Goal: Transaction & Acquisition: Purchase product/service

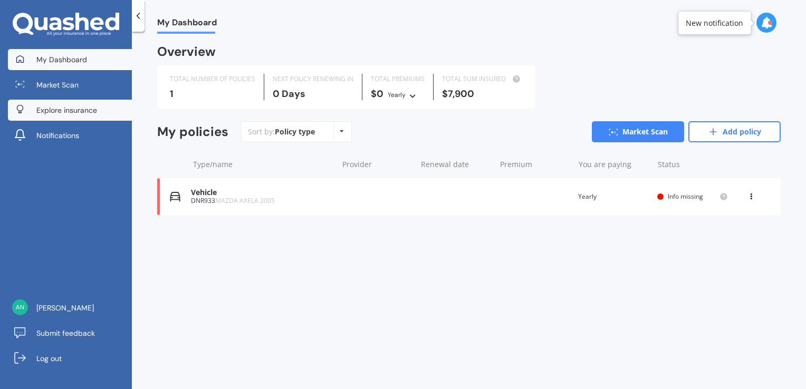
click at [100, 110] on link "Explore insurance" at bounding box center [70, 110] width 124 height 21
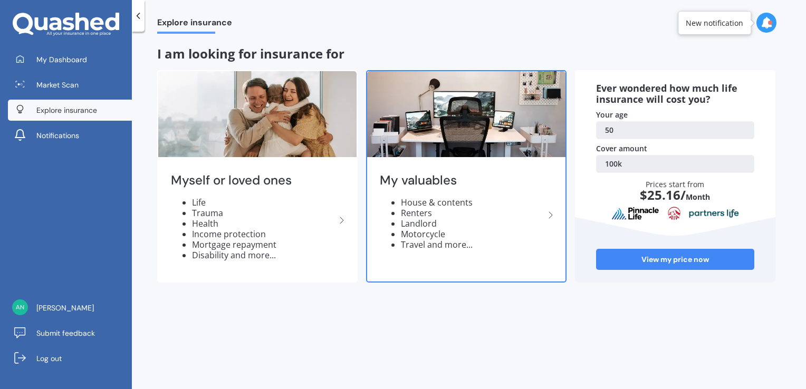
click at [507, 212] on li "Renters" at bounding box center [473, 213] width 144 height 11
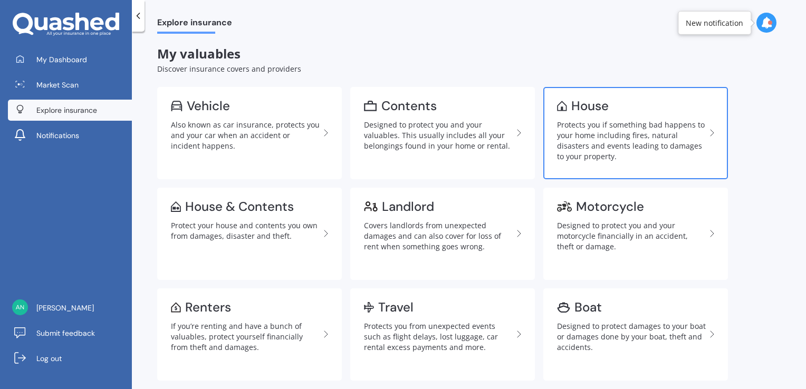
click at [597, 136] on div "Protects you if something bad happens to your home including fires, natural dis…" at bounding box center [631, 141] width 149 height 42
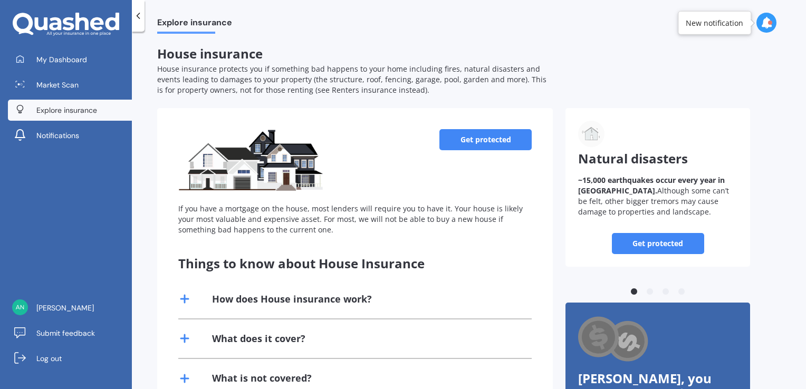
click at [494, 142] on link "Get protected" at bounding box center [486, 139] width 92 height 21
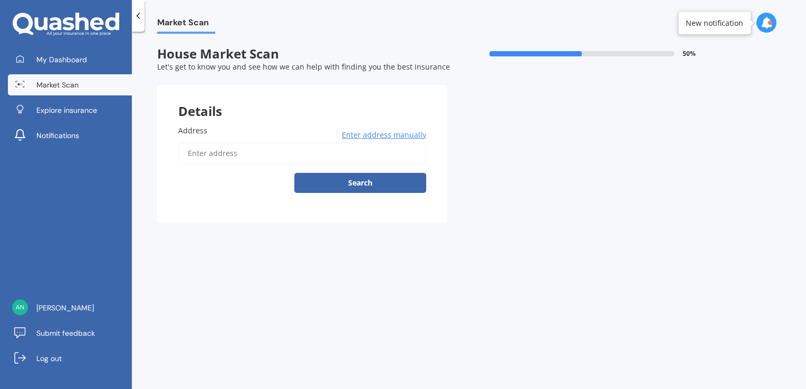
click at [276, 151] on input "Address" at bounding box center [302, 153] width 248 height 22
type input "[STREET_ADDRESS]"
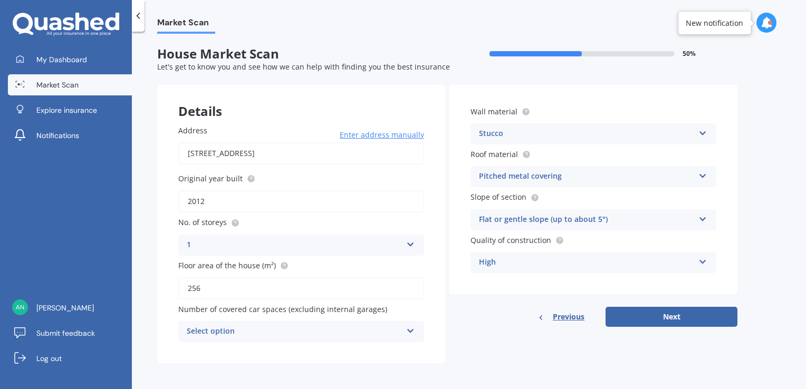
click at [409, 328] on icon at bounding box center [410, 329] width 9 height 7
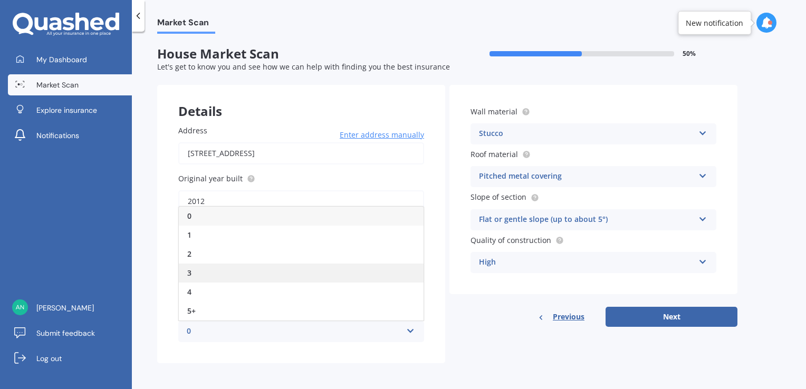
click at [312, 266] on div "3" at bounding box center [301, 273] width 245 height 19
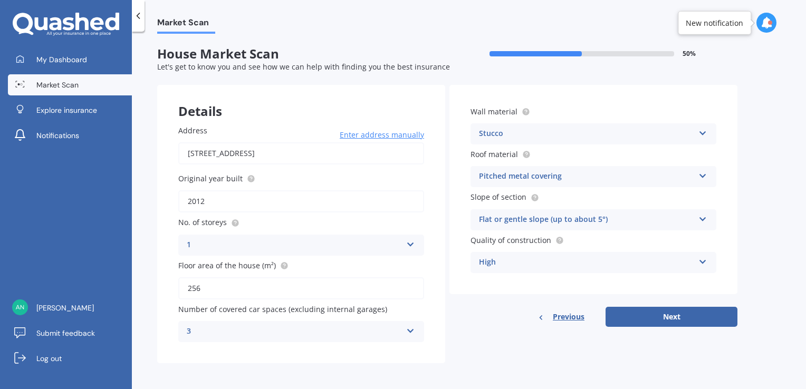
click at [703, 130] on icon at bounding box center [703, 131] width 9 height 7
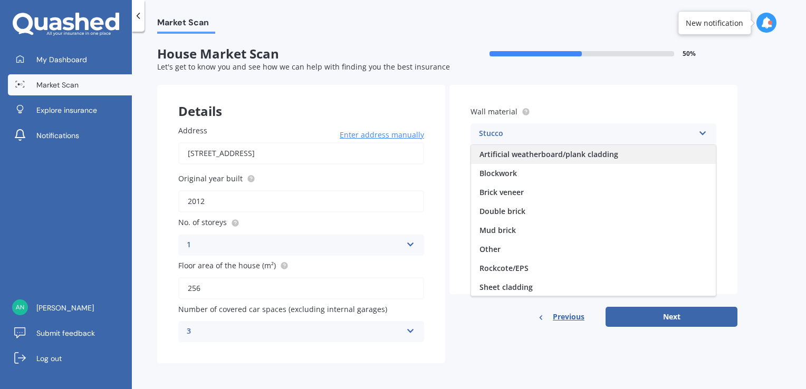
click at [557, 155] on span "Artificial weatherboard/plank cladding" at bounding box center [549, 154] width 139 height 10
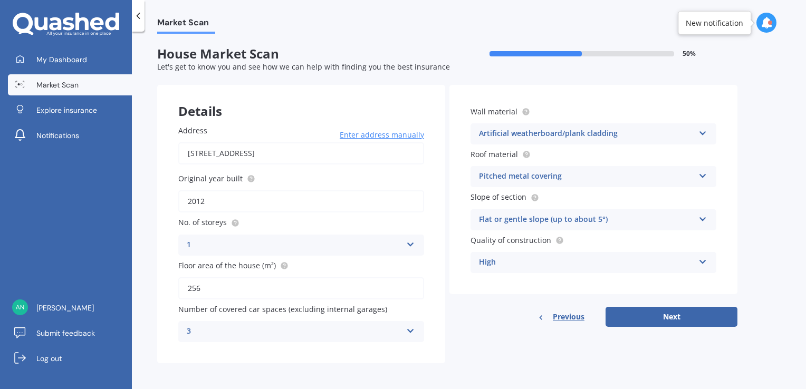
click at [704, 176] on icon at bounding box center [703, 173] width 9 height 7
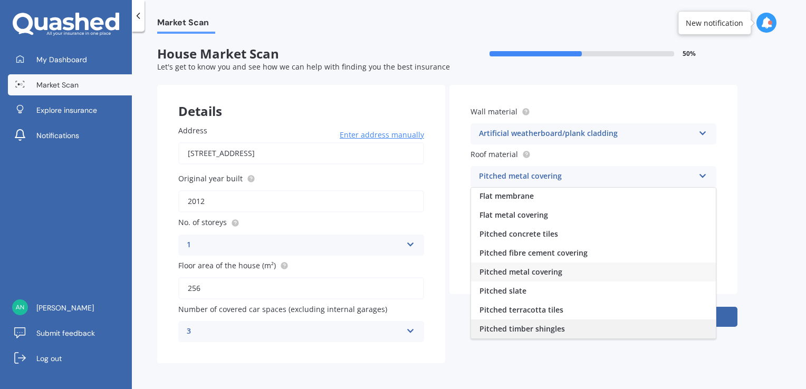
scroll to position [39, 0]
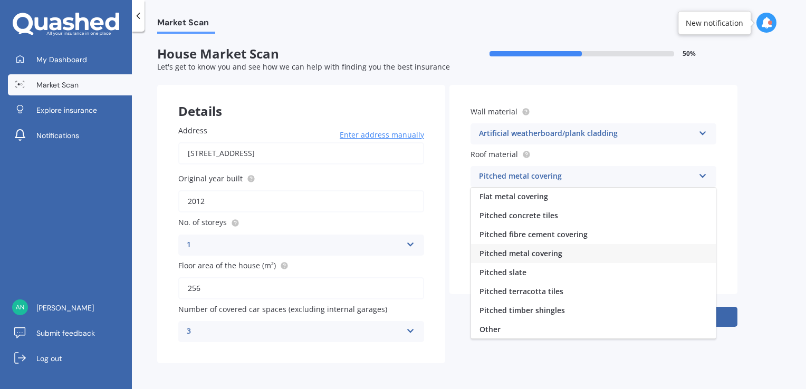
click at [629, 253] on div "Pitched metal covering" at bounding box center [593, 253] width 245 height 19
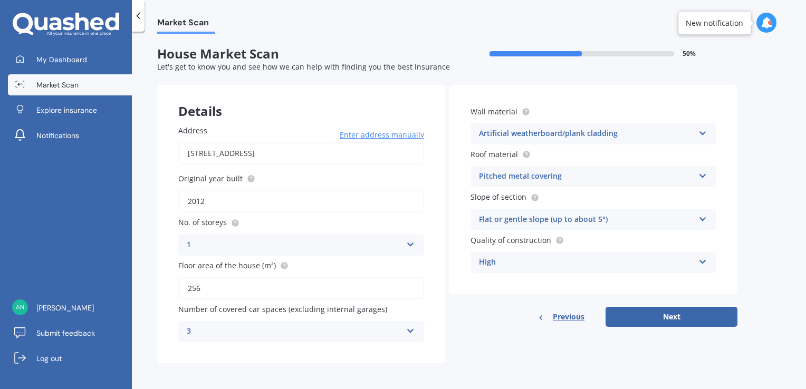
click at [703, 216] on icon at bounding box center [703, 217] width 9 height 7
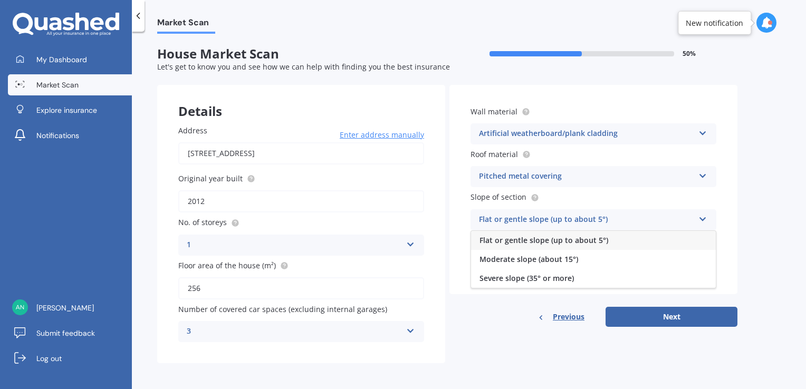
click at [670, 241] on div "Flat or gentle slope (up to about 5°)" at bounding box center [593, 240] width 245 height 19
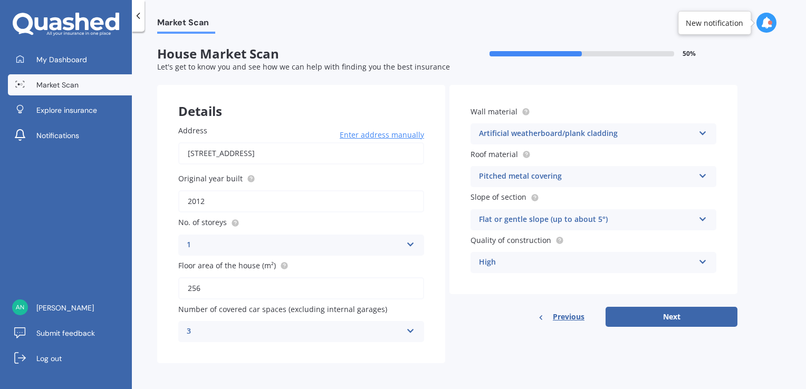
click at [701, 260] on icon at bounding box center [703, 259] width 9 height 7
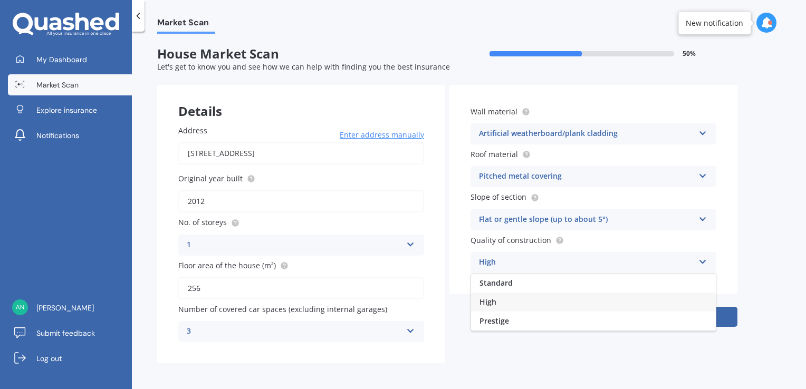
click at [701, 260] on icon at bounding box center [703, 259] width 9 height 7
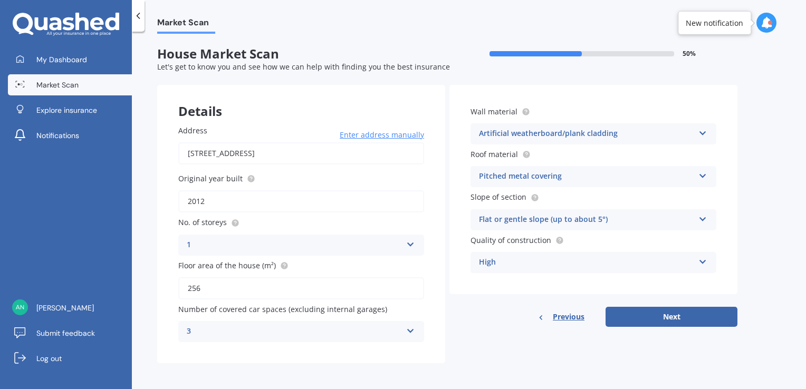
scroll to position [1, 0]
click at [680, 319] on button "Next" at bounding box center [672, 317] width 132 height 20
select select "28"
select select "12"
select select "1974"
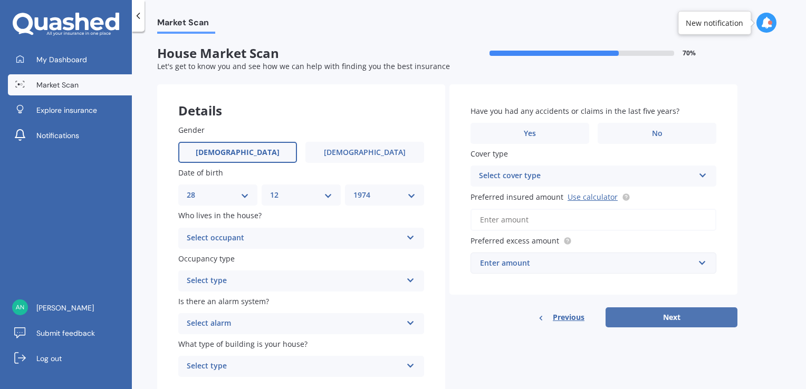
scroll to position [0, 0]
click at [409, 237] on icon at bounding box center [410, 236] width 9 height 7
click at [393, 256] on div "Owner" at bounding box center [301, 259] width 245 height 19
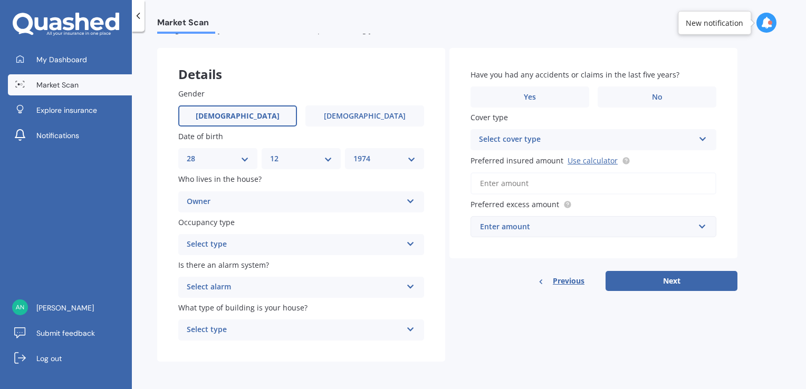
click at [410, 243] on icon at bounding box center [410, 241] width 9 height 7
click at [311, 261] on div "Permanent" at bounding box center [301, 265] width 245 height 19
click at [410, 286] on icon at bounding box center [410, 284] width 9 height 7
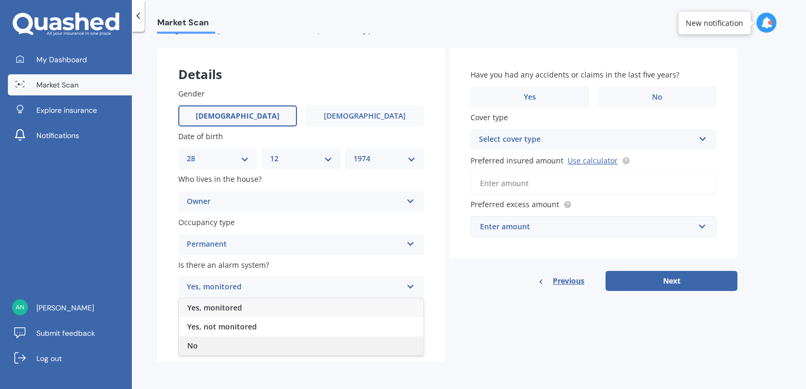
click at [356, 342] on div "No" at bounding box center [301, 346] width 245 height 19
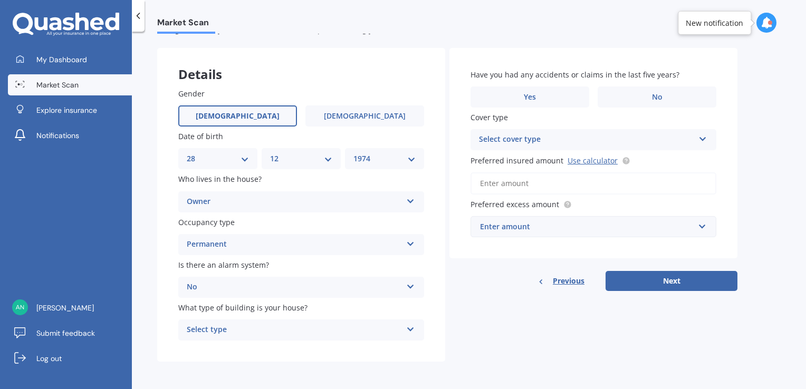
click at [407, 328] on icon at bounding box center [410, 327] width 9 height 7
click at [253, 273] on div "Freestanding" at bounding box center [301, 271] width 245 height 19
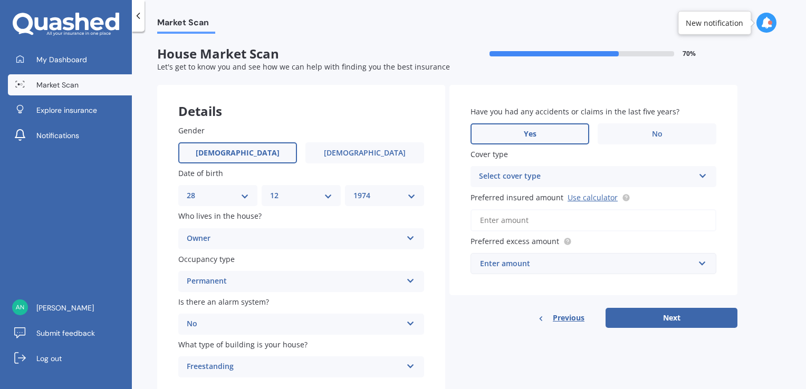
click at [532, 130] on span "Yes" at bounding box center [530, 134] width 13 height 9
click at [0, 0] on input "Yes" at bounding box center [0, 0] width 0 height 0
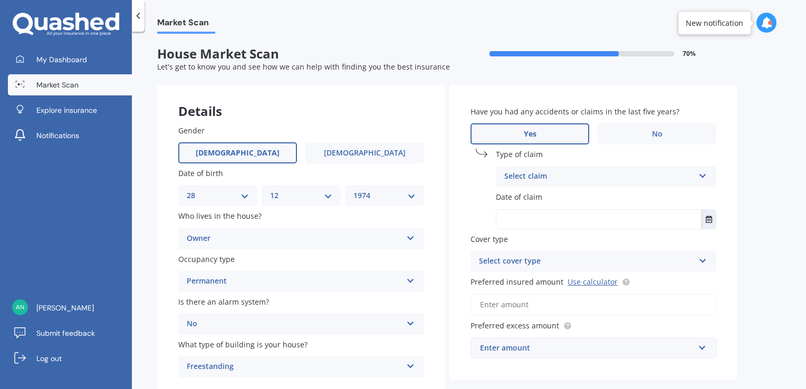
click at [703, 177] on icon at bounding box center [703, 173] width 9 height 7
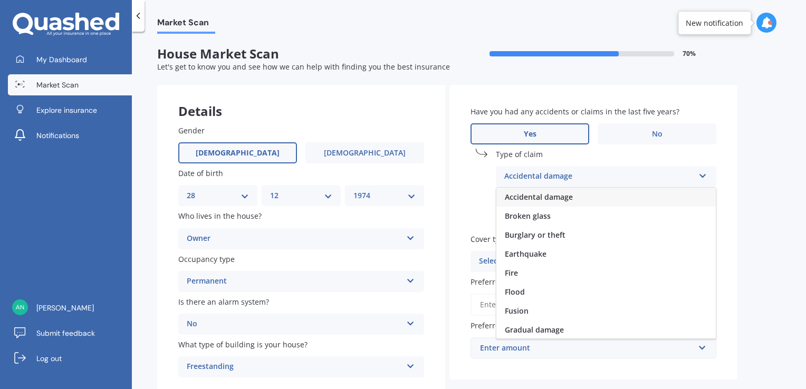
click at [703, 174] on icon at bounding box center [703, 173] width 9 height 7
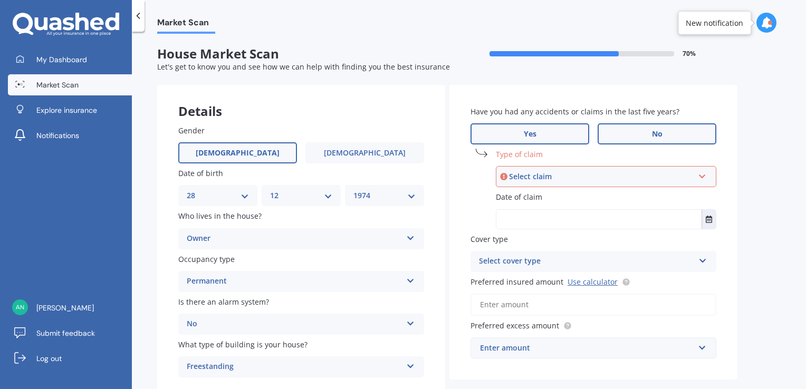
click at [671, 133] on label "No" at bounding box center [657, 133] width 119 height 21
click at [0, 0] on input "No" at bounding box center [0, 0] width 0 height 0
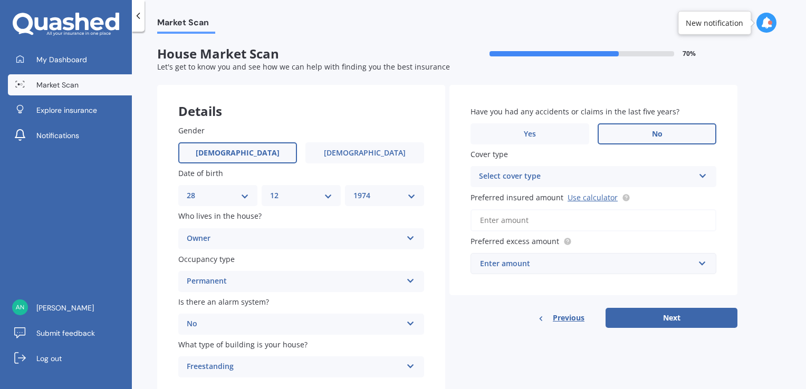
click at [700, 175] on icon at bounding box center [703, 173] width 9 height 7
click at [702, 176] on icon at bounding box center [702, 174] width 9 height 7
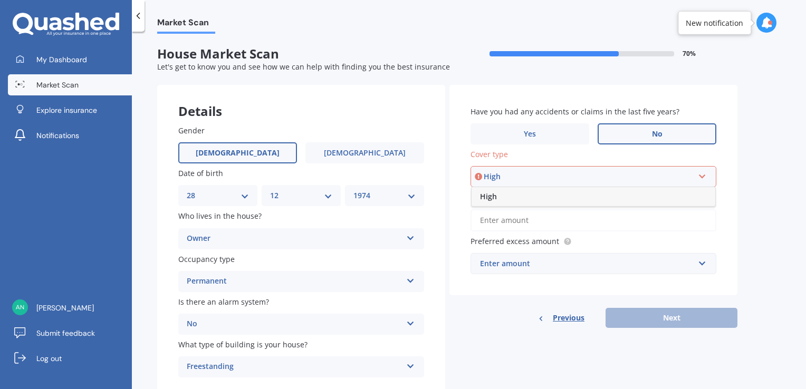
click at [516, 172] on div "High" at bounding box center [589, 177] width 210 height 12
click at [567, 217] on input "Preferred insured amount Use calculator" at bounding box center [594, 220] width 246 height 22
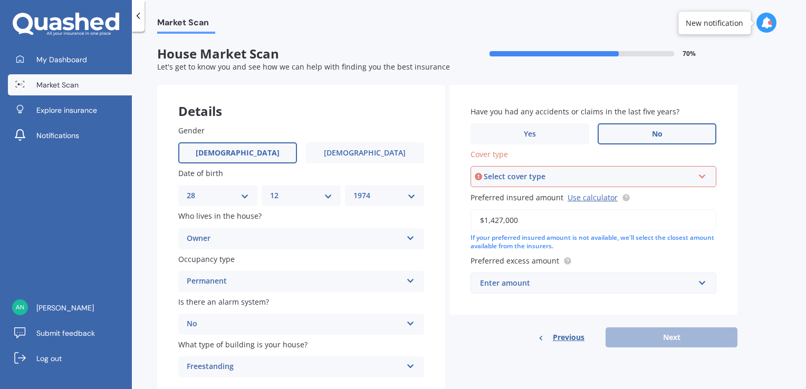
type input "$1,427,000"
click at [702, 286] on input "text" at bounding box center [590, 283] width 236 height 20
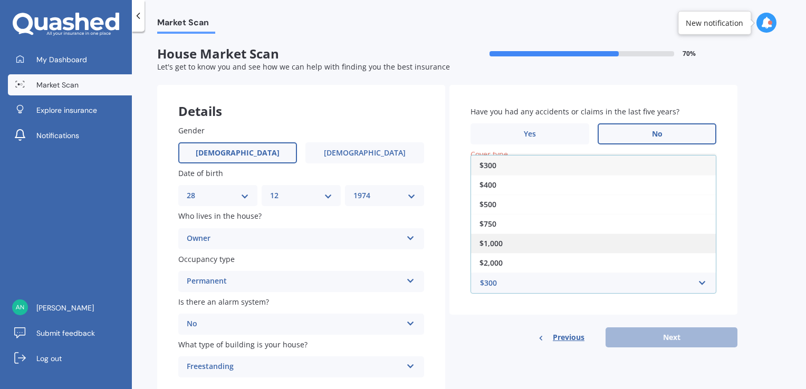
click at [579, 246] on div "$1,000" at bounding box center [593, 244] width 245 height 20
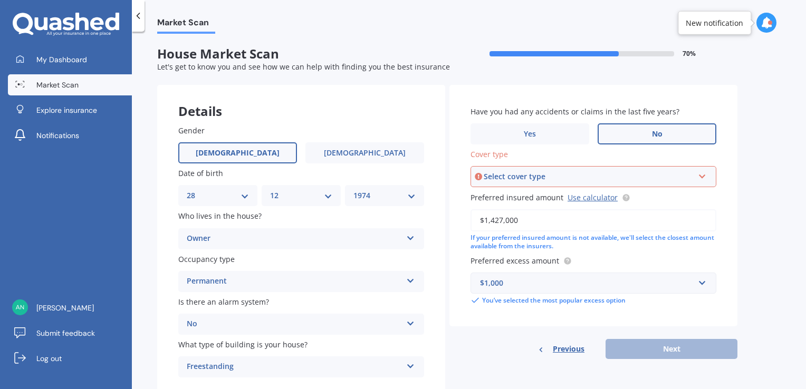
click at [700, 176] on icon at bounding box center [702, 174] width 9 height 7
click at [480, 199] on span "High" at bounding box center [488, 197] width 17 height 10
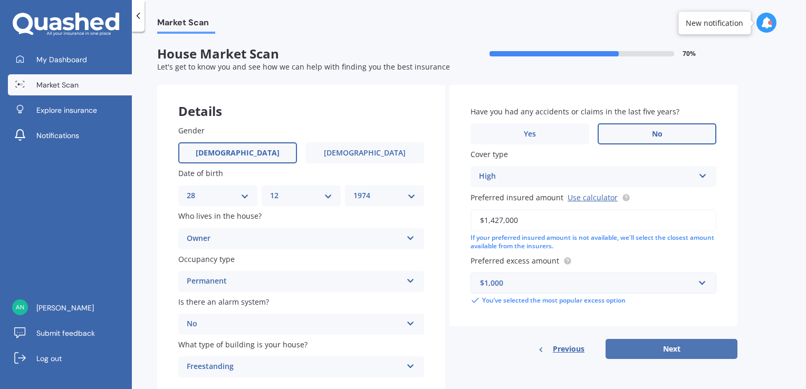
click at [666, 354] on button "Next" at bounding box center [672, 349] width 132 height 20
select select "28"
select select "12"
select select "1974"
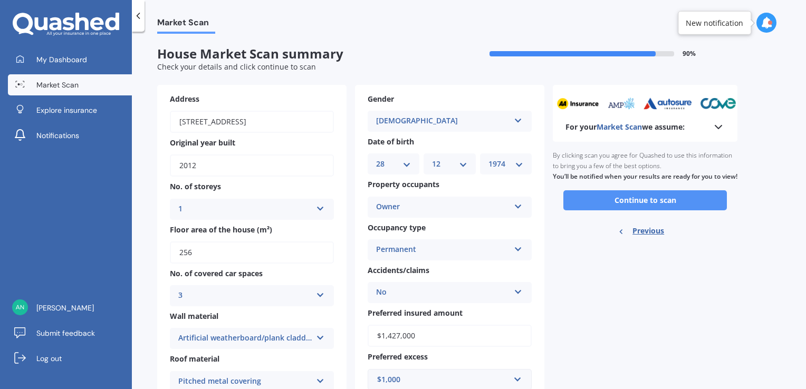
click at [627, 211] on button "Continue to scan" at bounding box center [645, 200] width 164 height 20
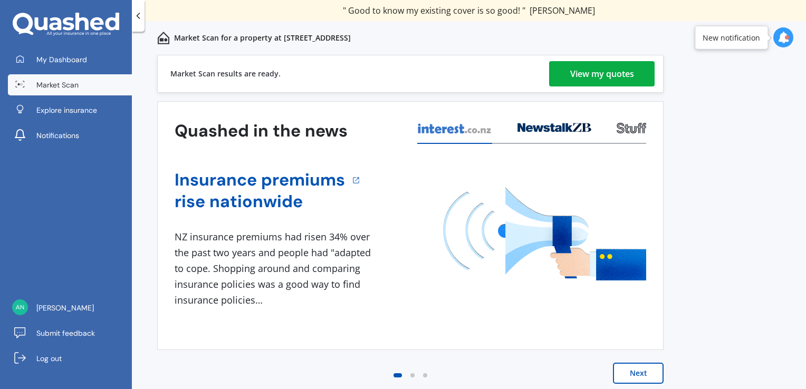
click at [607, 73] on div "View my quotes" at bounding box center [602, 73] width 64 height 25
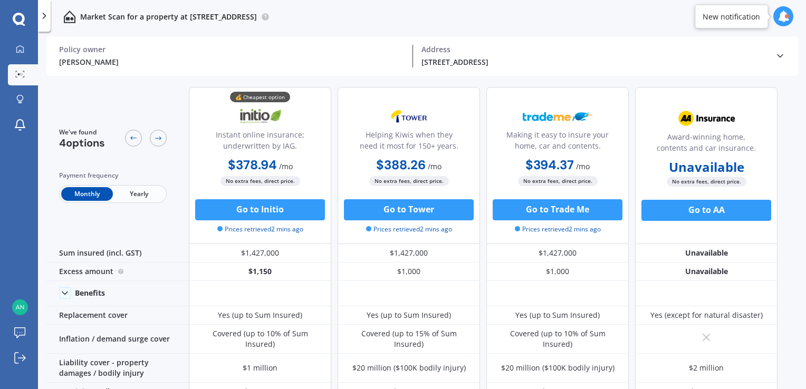
click at [142, 193] on span "Yearly" at bounding box center [139, 194] width 52 height 14
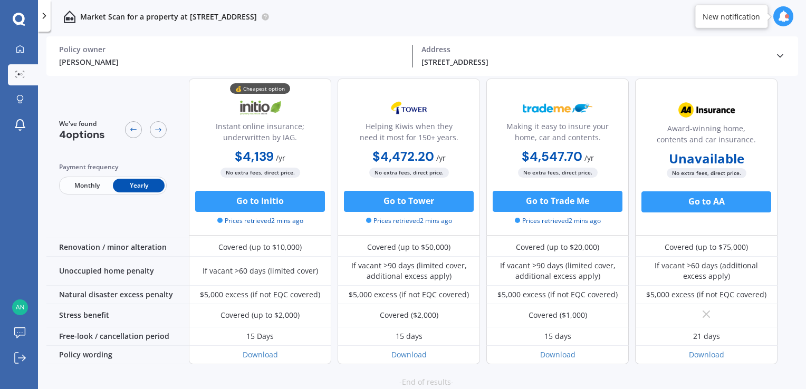
scroll to position [487, 0]
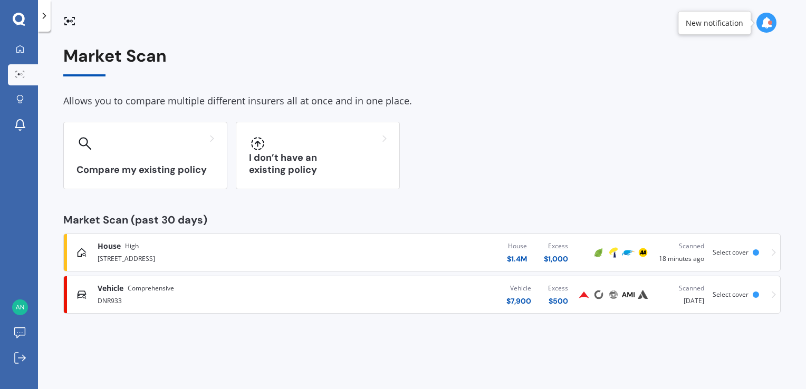
click at [761, 18] on icon at bounding box center [767, 23] width 12 height 12
click at [551, 16] on div at bounding box center [422, 17] width 768 height 34
click at [17, 47] on icon at bounding box center [19, 48] width 7 height 7
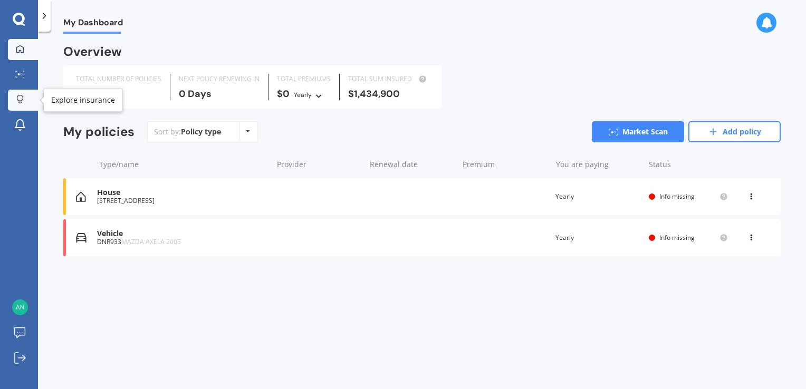
click at [22, 103] on icon at bounding box center [19, 99] width 7 height 9
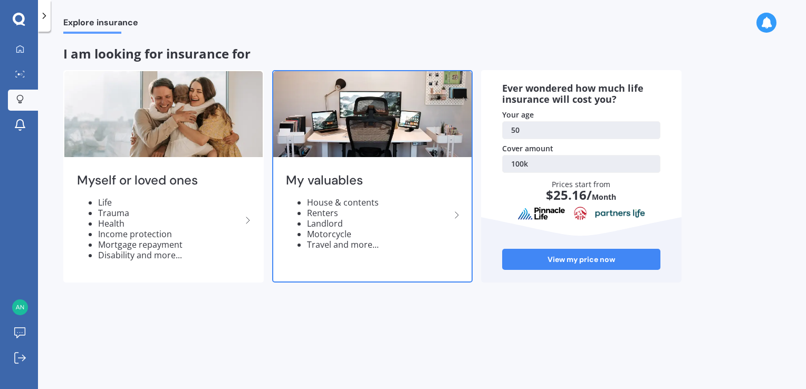
click at [338, 236] on li "Motorcycle" at bounding box center [379, 234] width 144 height 11
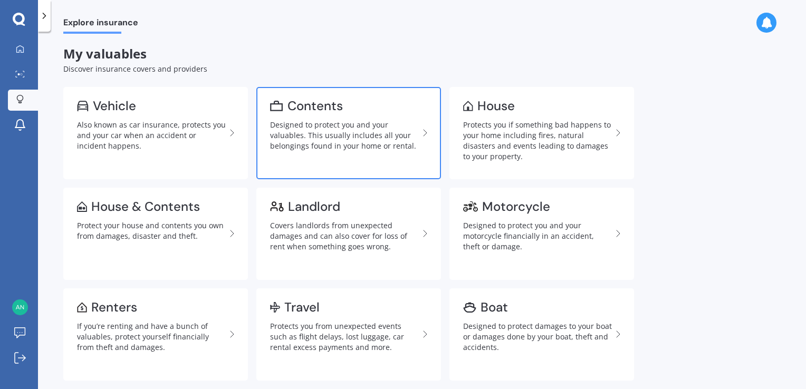
click at [304, 147] on div "Designed to protect you and your valuables. This usually includes all your belo…" at bounding box center [344, 136] width 149 height 32
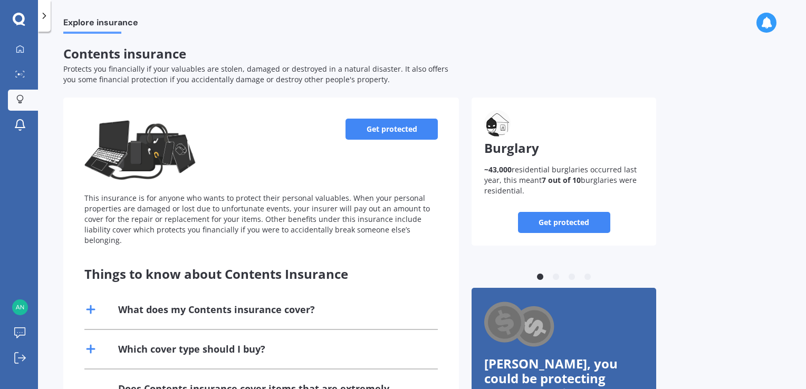
click at [366, 129] on link "Get protected" at bounding box center [392, 129] width 92 height 21
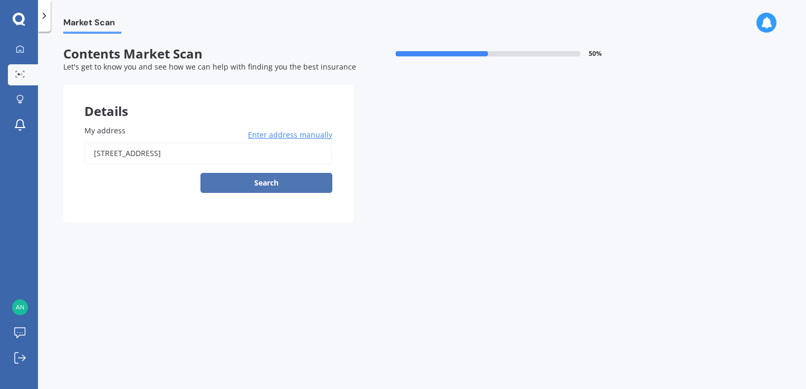
click at [276, 186] on button "Search" at bounding box center [266, 183] width 132 height 20
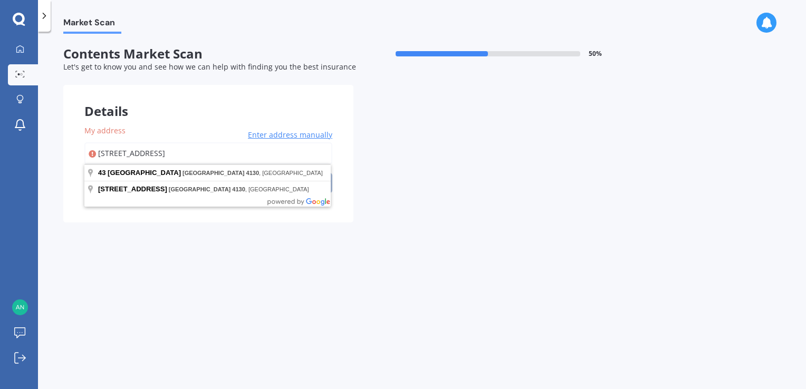
click at [156, 155] on input "[STREET_ADDRESS]" at bounding box center [208, 153] width 248 height 22
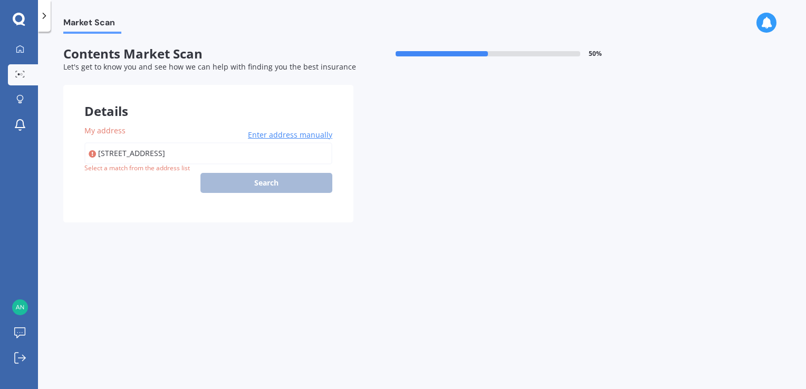
type input "[STREET_ADDRESS]"
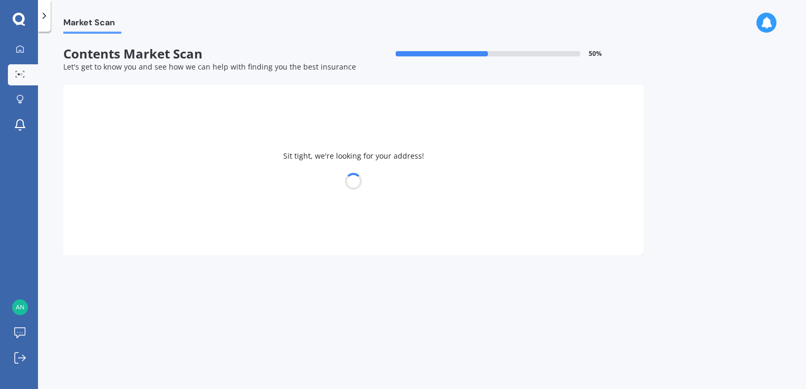
select select "28"
select select "12"
select select "1974"
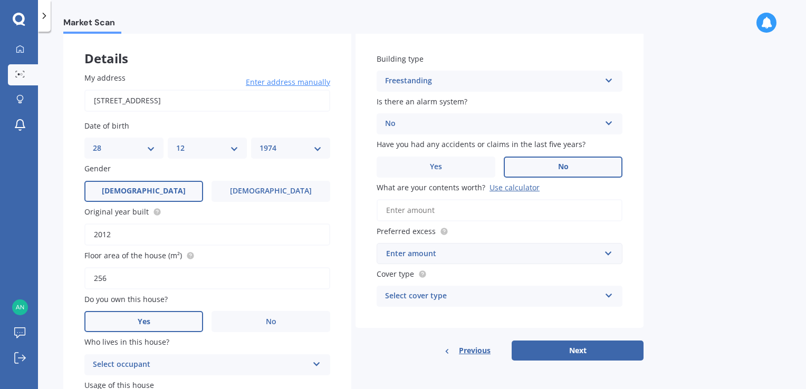
scroll to position [106, 0]
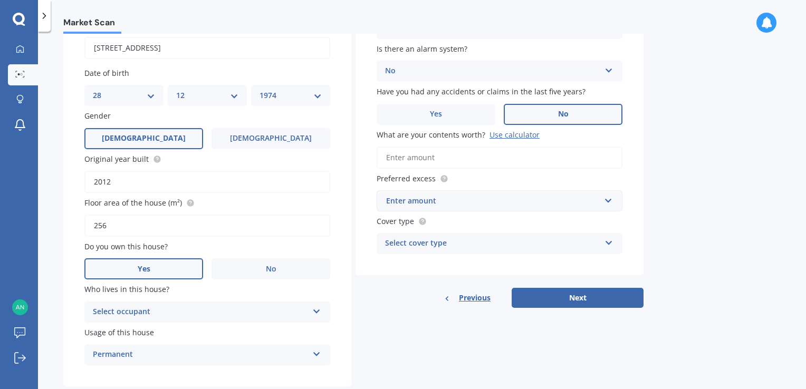
click at [313, 309] on icon at bounding box center [316, 309] width 9 height 7
click at [184, 309] on div "Owner" at bounding box center [200, 312] width 215 height 13
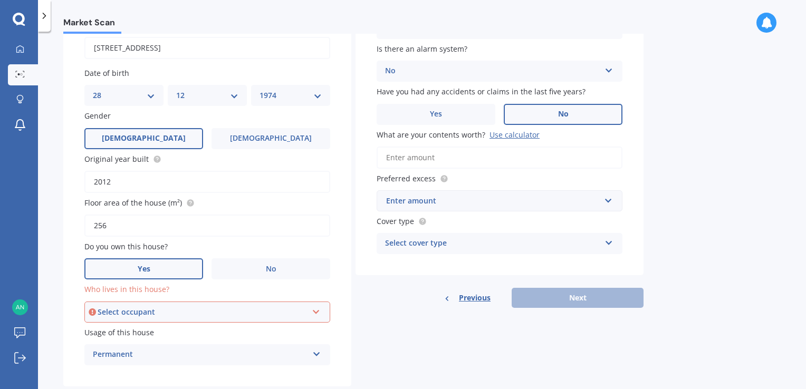
drag, startPoint x: 314, startPoint y: 332, endPoint x: 343, endPoint y: 334, distance: 28.6
click at [315, 332] on label "Usage of this house" at bounding box center [205, 332] width 242 height 11
click at [314, 309] on icon at bounding box center [316, 310] width 9 height 7
click at [189, 333] on div "Owner" at bounding box center [207, 332] width 244 height 19
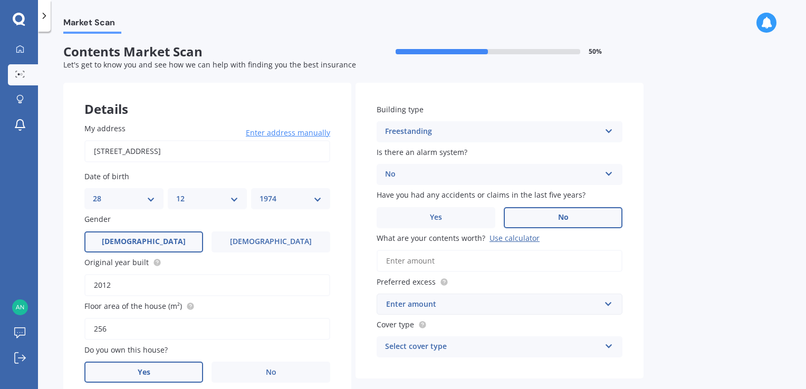
scroll to position [0, 0]
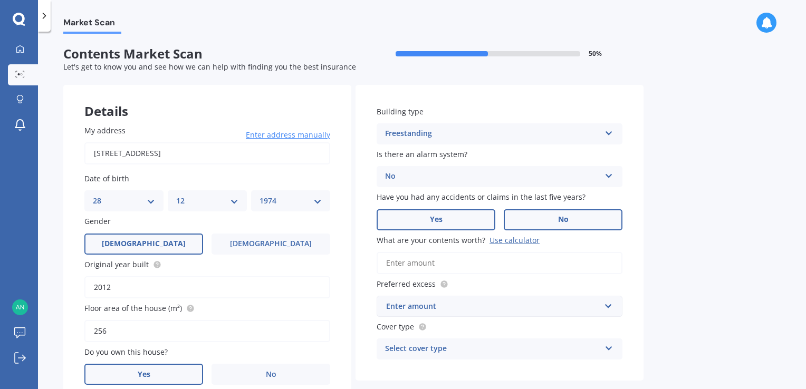
click at [415, 215] on label "Yes" at bounding box center [436, 219] width 119 height 21
click at [0, 0] on input "Yes" at bounding box center [0, 0] width 0 height 0
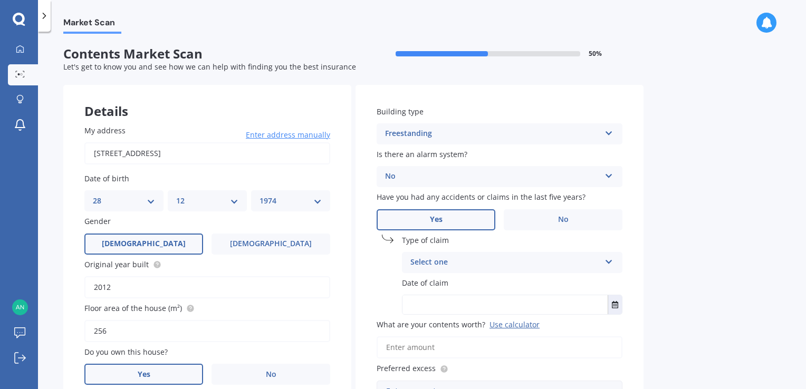
click at [608, 262] on icon at bounding box center [609, 259] width 9 height 7
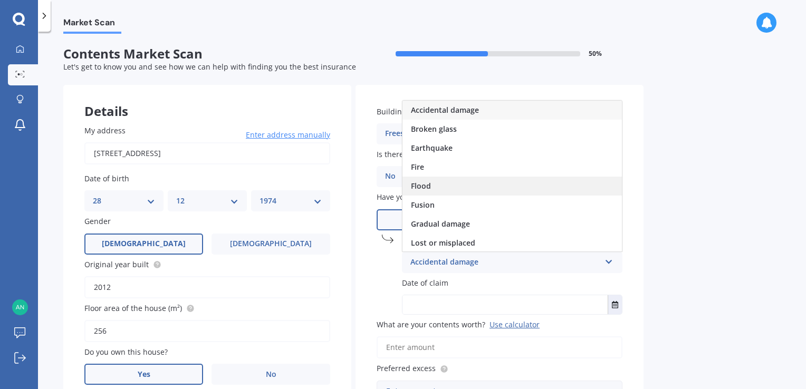
click at [555, 180] on div "Flood" at bounding box center [512, 186] width 219 height 19
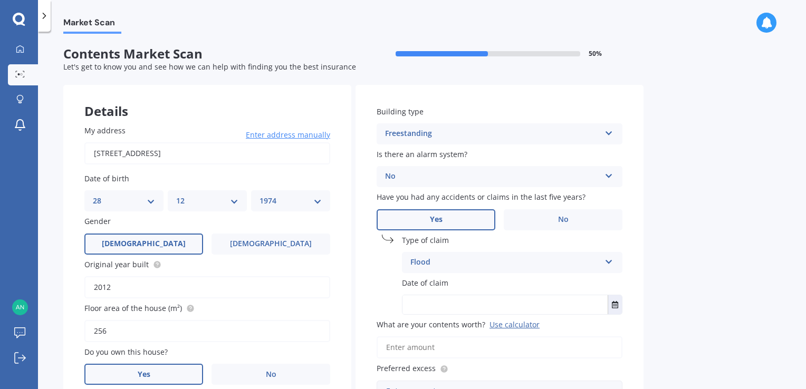
click at [460, 305] on input "text" at bounding box center [505, 304] width 205 height 19
click at [620, 308] on button "Select date" at bounding box center [615, 304] width 14 height 19
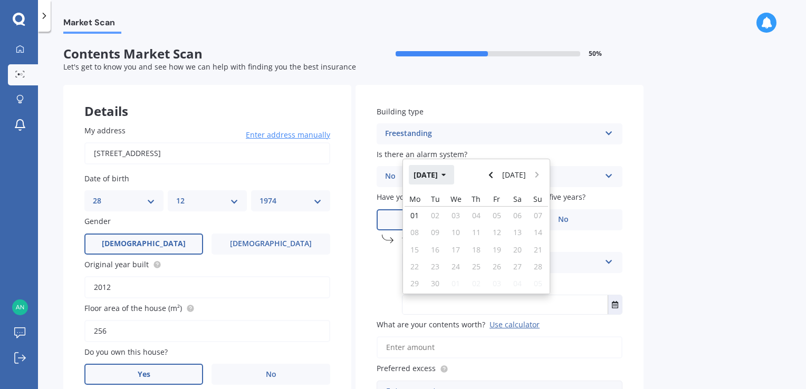
click at [448, 174] on button "[DATE]" at bounding box center [431, 174] width 45 height 19
click at [435, 172] on icon "button" at bounding box center [436, 174] width 5 height 7
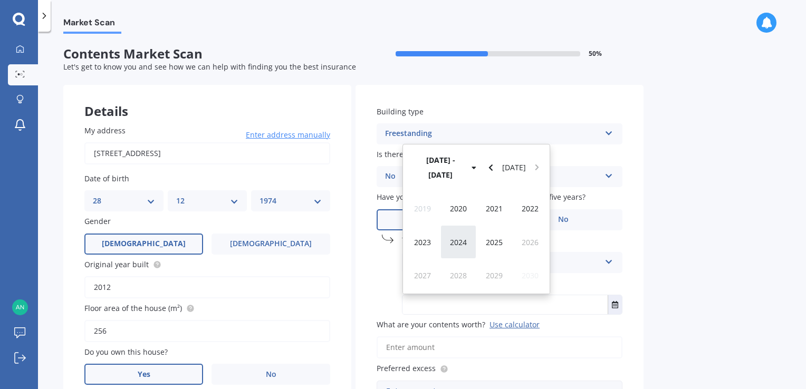
click at [460, 239] on span "2024" at bounding box center [458, 242] width 17 height 10
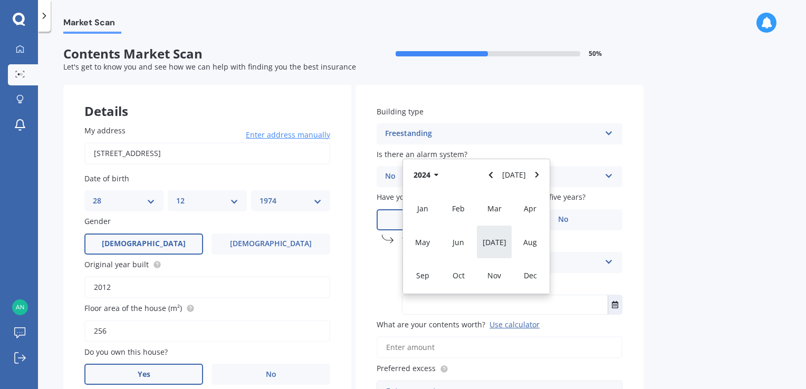
click at [500, 247] on div "[DATE]" at bounding box center [494, 241] width 36 height 33
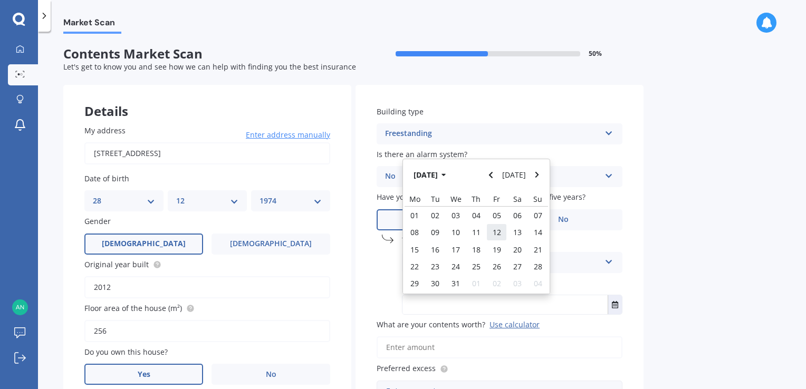
click at [496, 230] on span "12" at bounding box center [497, 232] width 8 height 10
type input "[DATE]"
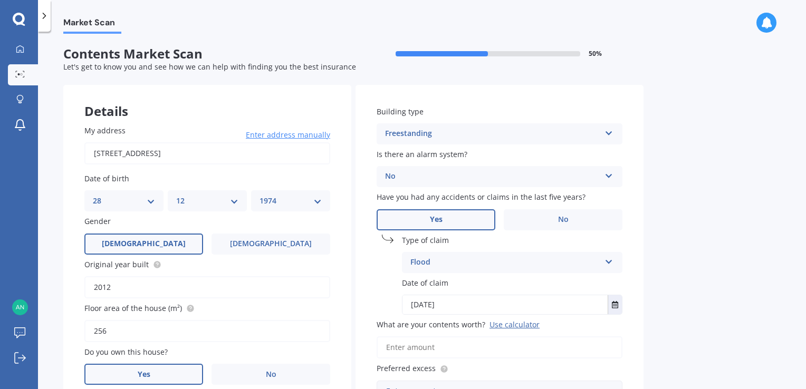
click at [419, 348] on input "What are your contents worth? Use calculator" at bounding box center [500, 348] width 246 height 22
click at [658, 314] on div "Market Scan Contents Market Scan 50 % Let's get to know you and see how we can …" at bounding box center [422, 213] width 768 height 358
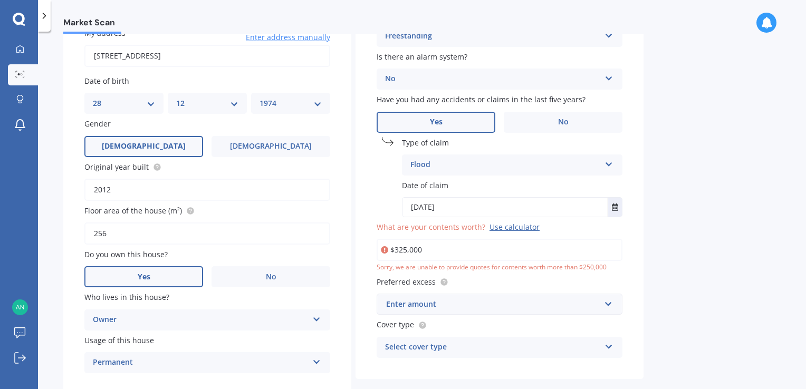
scroll to position [106, 0]
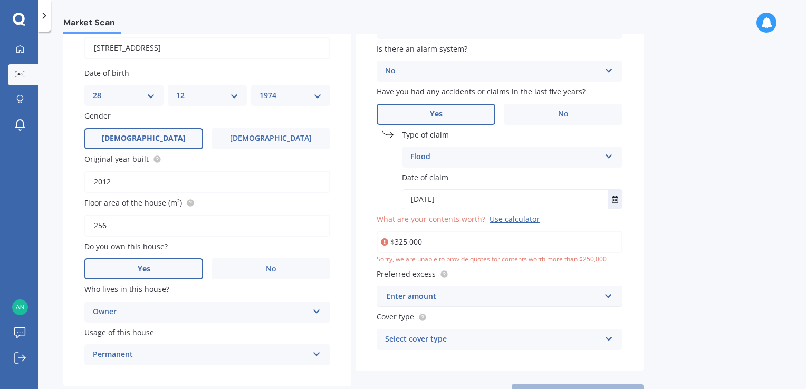
click at [597, 307] on div "Building type Freestanding Freestanding Multi-unit (in a block of 6 or less) Mu…" at bounding box center [500, 175] width 288 height 392
click at [608, 299] on input "text" at bounding box center [496, 296] width 236 height 20
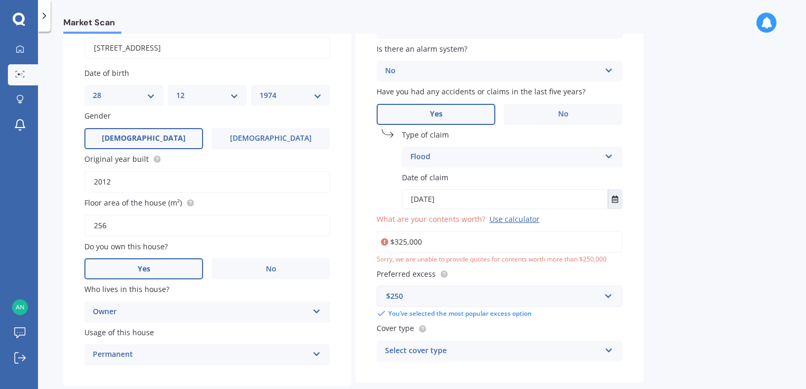
click at [708, 255] on div "Market Scan Contents Market Scan 50 % Let's get to know you and see how we can …" at bounding box center [422, 213] width 768 height 358
click at [402, 240] on input "$325,000" at bounding box center [500, 242] width 246 height 22
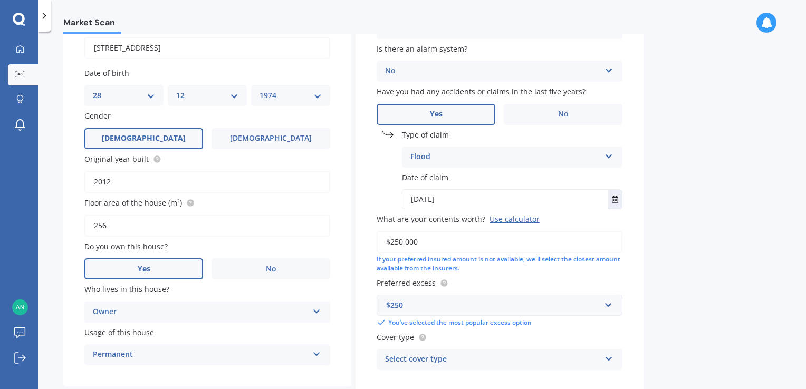
type input "$250,000"
click at [660, 287] on div "Market Scan Contents Market Scan 50 % Let's get to know you and see how we can …" at bounding box center [422, 213] width 768 height 358
click at [611, 305] on input "text" at bounding box center [496, 305] width 236 height 20
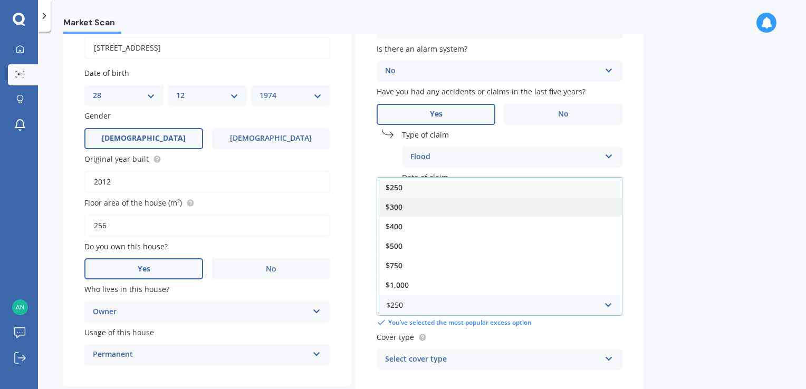
click at [488, 207] on div "$300" at bounding box center [499, 207] width 245 height 20
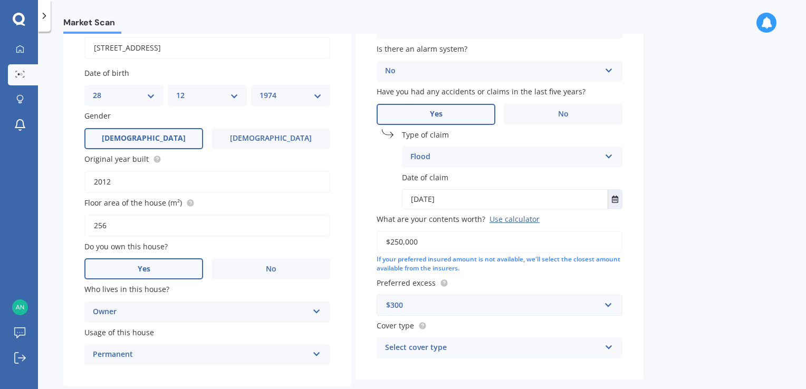
click at [607, 345] on icon at bounding box center [609, 345] width 9 height 7
click at [604, 289] on div "High" at bounding box center [499, 289] width 245 height 19
click at [665, 295] on div "Market Scan Contents Market Scan 50 % Let's get to know you and see how we can …" at bounding box center [422, 213] width 768 height 358
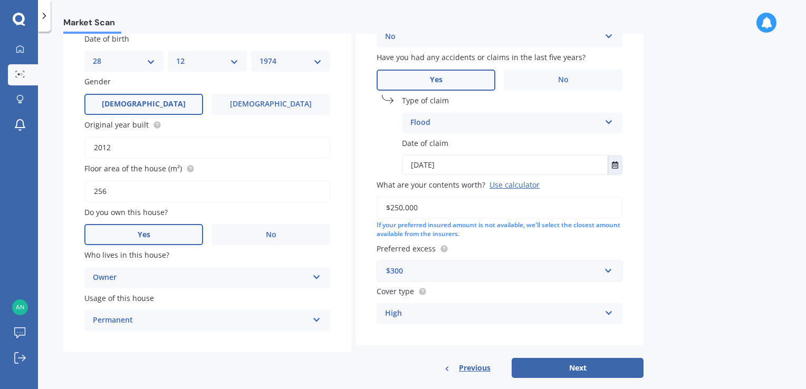
scroll to position [156, 0]
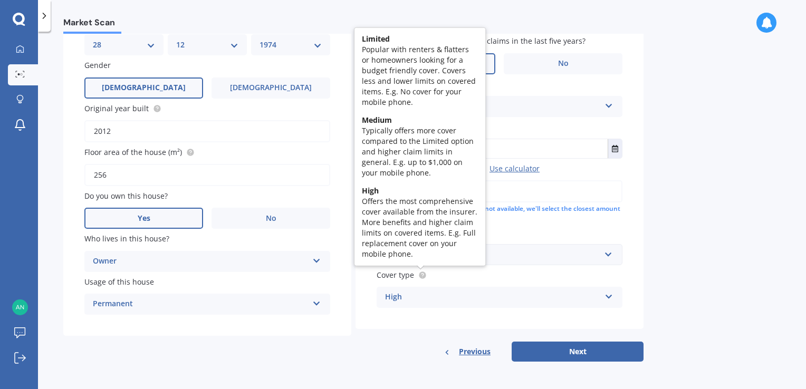
click at [424, 278] on circle at bounding box center [422, 275] width 7 height 7
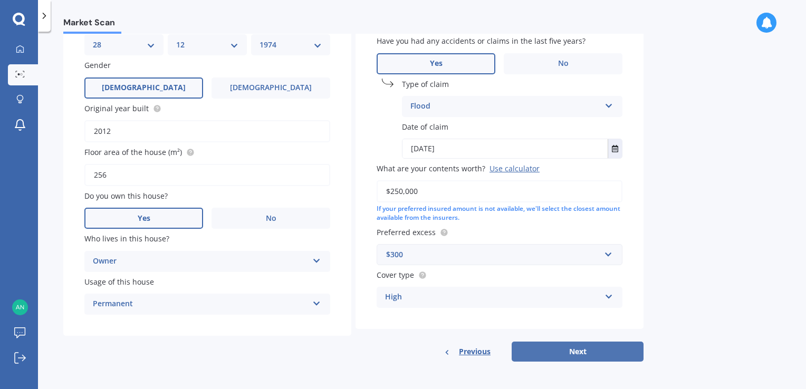
click at [604, 353] on button "Next" at bounding box center [578, 352] width 132 height 20
select select "28"
select select "12"
select select "1974"
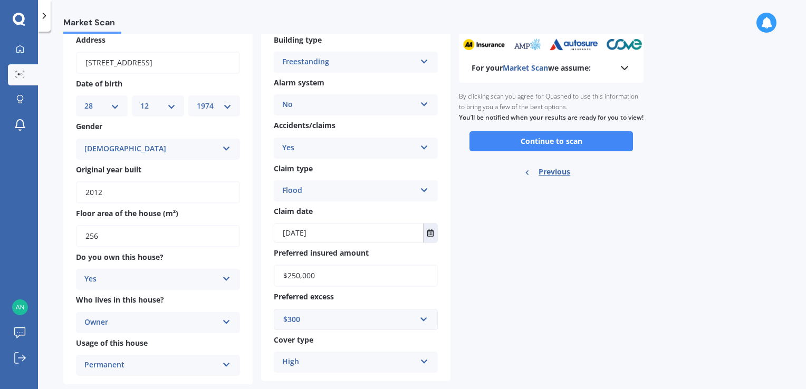
scroll to position [0, 0]
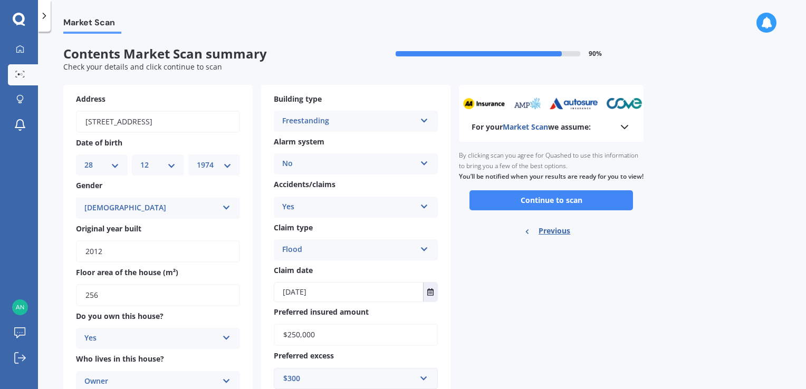
click at [422, 250] on icon at bounding box center [424, 247] width 9 height 7
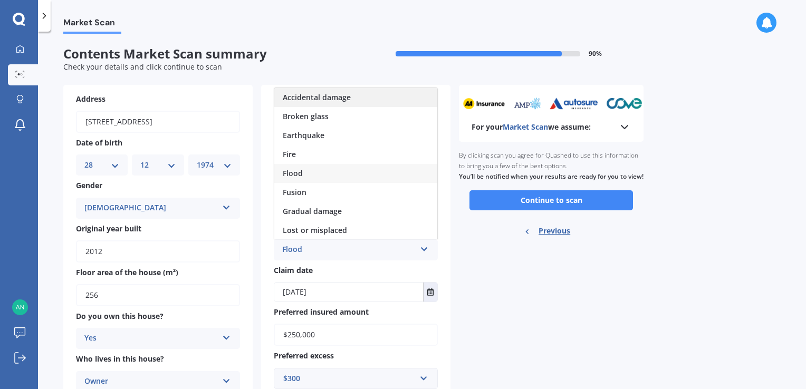
click at [404, 100] on div "Accidental damage" at bounding box center [355, 97] width 163 height 19
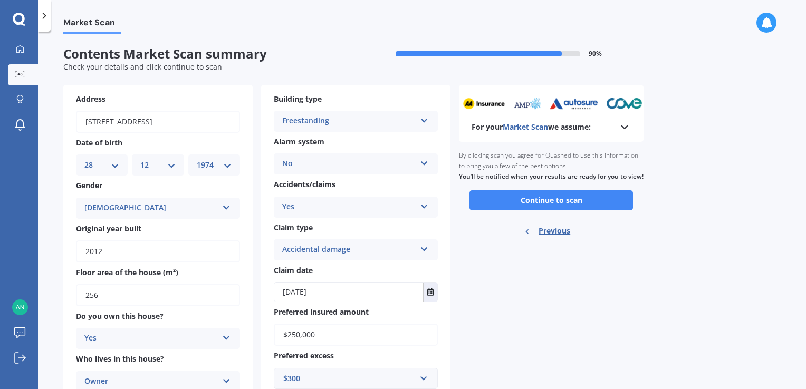
click at [479, 308] on div "For your Market Scan we assume: Ready to go By clicking scan you agree for Quas…" at bounding box center [551, 264] width 185 height 359
click at [560, 209] on button "Continue to scan" at bounding box center [552, 200] width 164 height 20
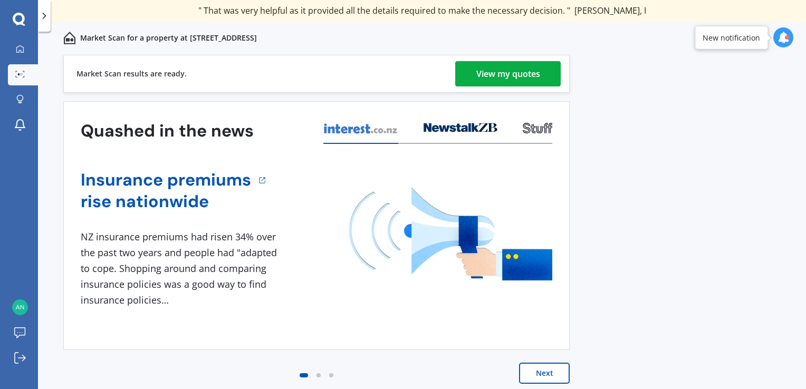
click at [526, 77] on div "View my quotes" at bounding box center [508, 73] width 64 height 25
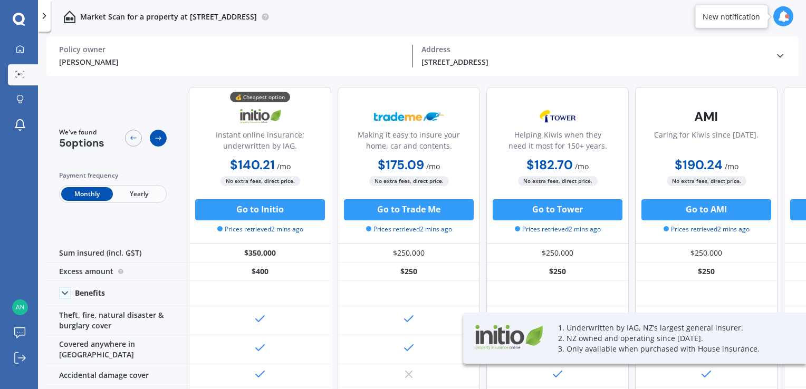
click at [157, 137] on icon at bounding box center [158, 138] width 8 height 8
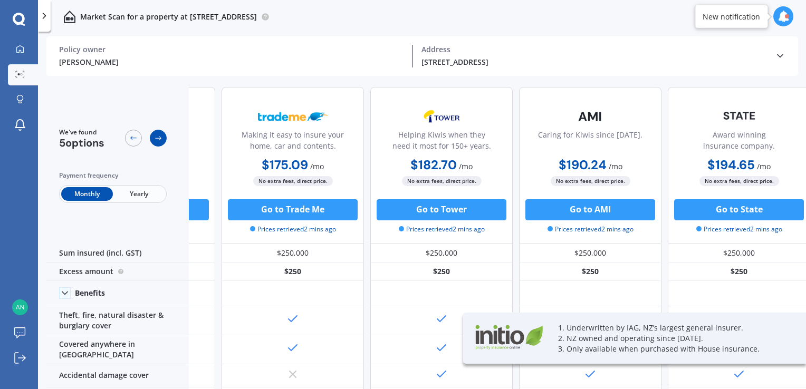
scroll to position [0, 125]
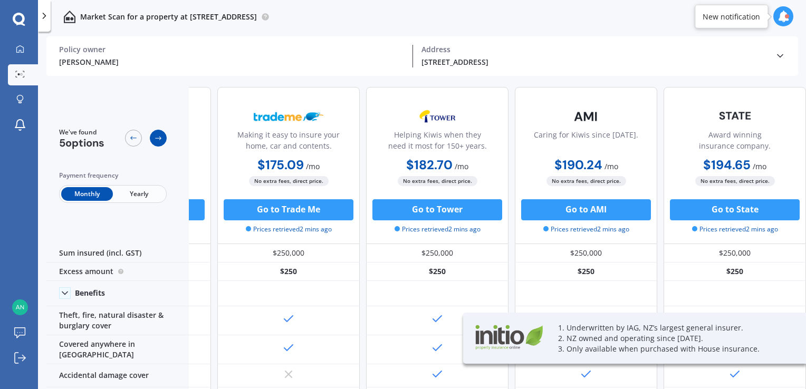
click at [157, 137] on icon at bounding box center [158, 138] width 8 height 8
click at [133, 140] on icon at bounding box center [133, 138] width 8 height 8
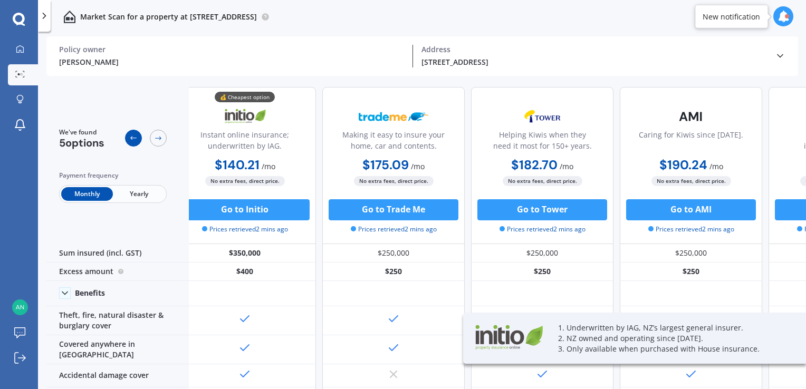
scroll to position [0, 0]
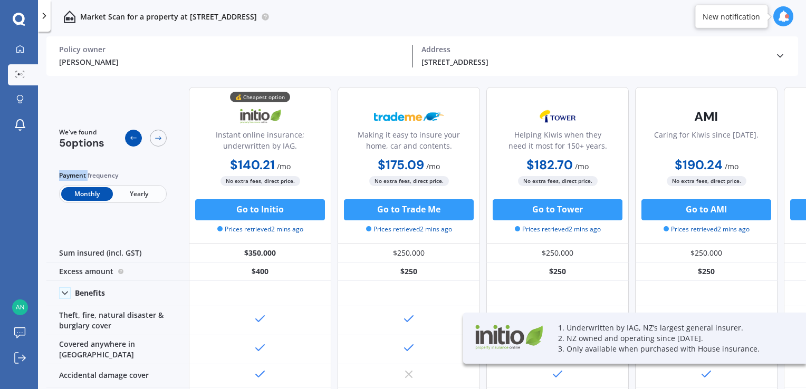
click at [133, 140] on icon at bounding box center [133, 138] width 8 height 8
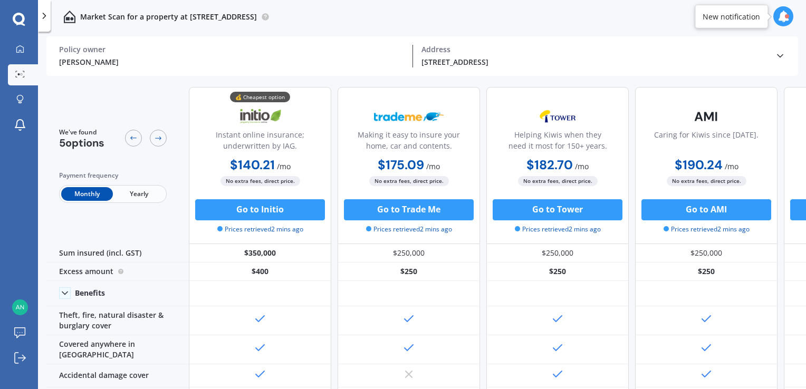
drag, startPoint x: 133, startPoint y: 140, endPoint x: 140, endPoint y: 195, distance: 55.8
click at [140, 195] on span "Yearly" at bounding box center [139, 194] width 52 height 14
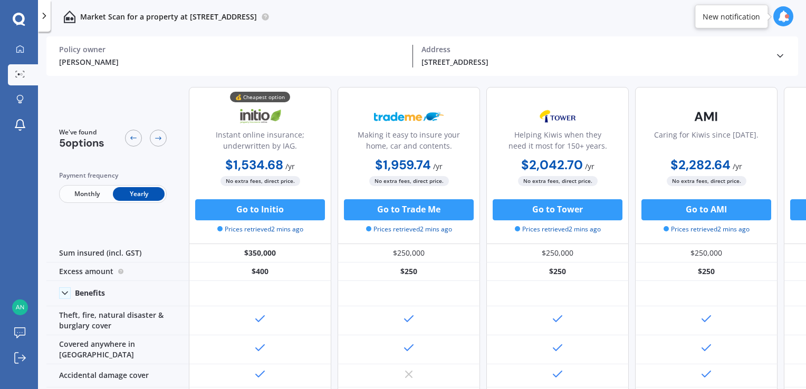
click at [784, 20] on icon at bounding box center [784, 17] width 12 height 12
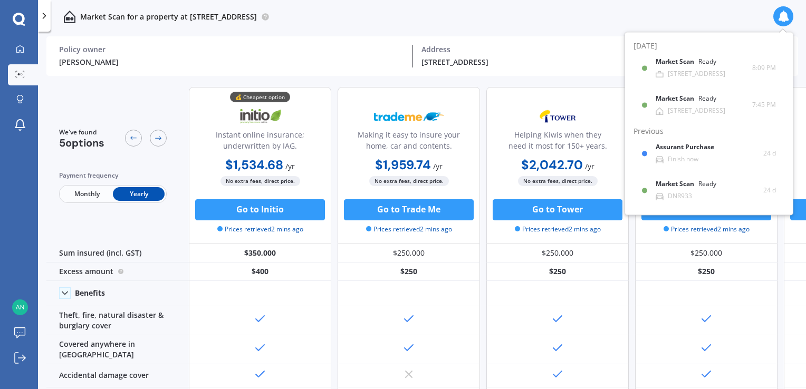
click at [667, 20] on div "Market Scan for a property at [STREET_ADDRESS]" at bounding box center [422, 17] width 768 height 34
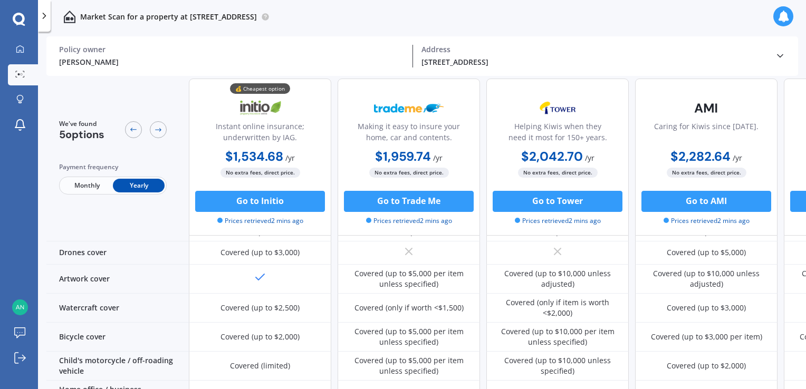
scroll to position [422, 0]
